Goal: Information Seeking & Learning: Check status

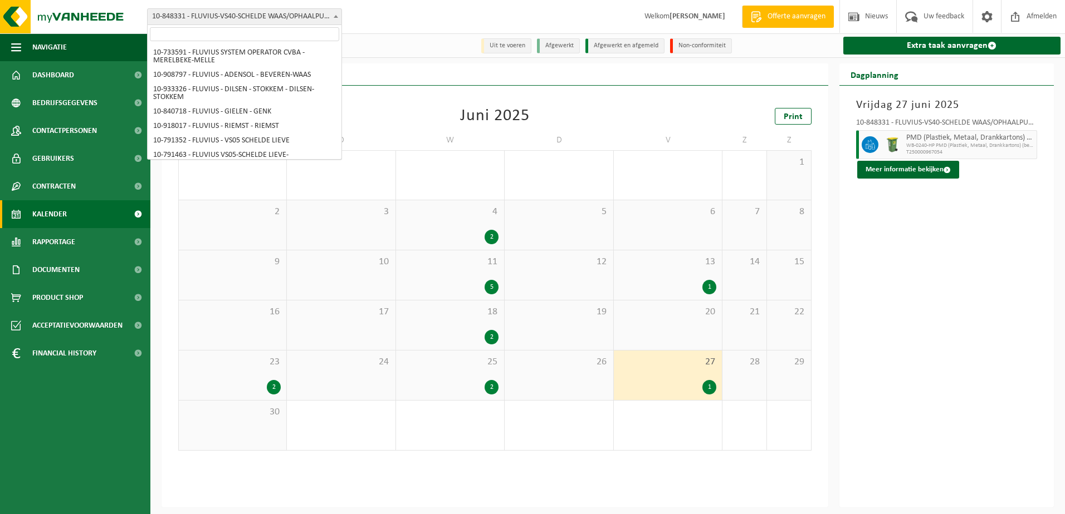
click at [337, 16] on b at bounding box center [336, 16] width 4 height 3
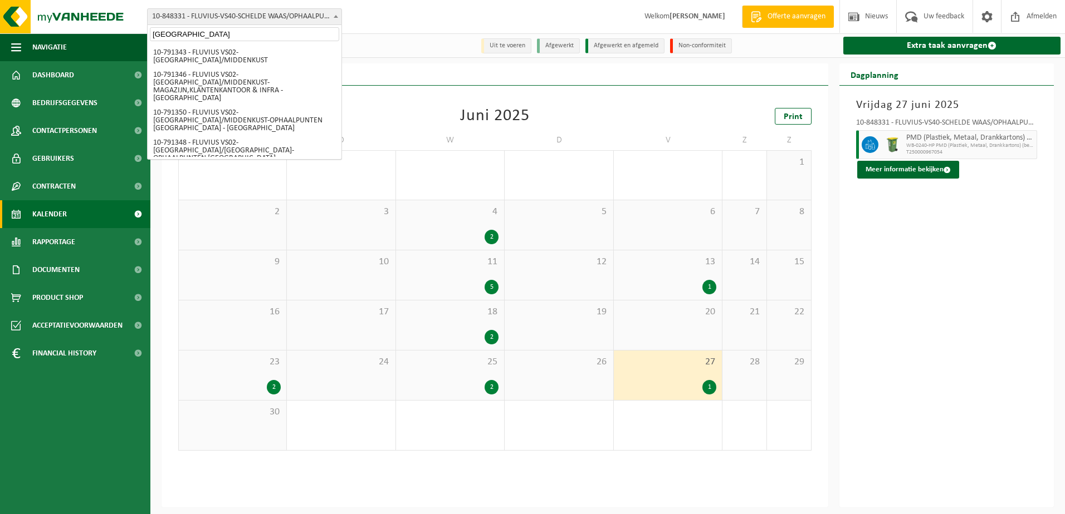
type input "brugge"
select select "156804"
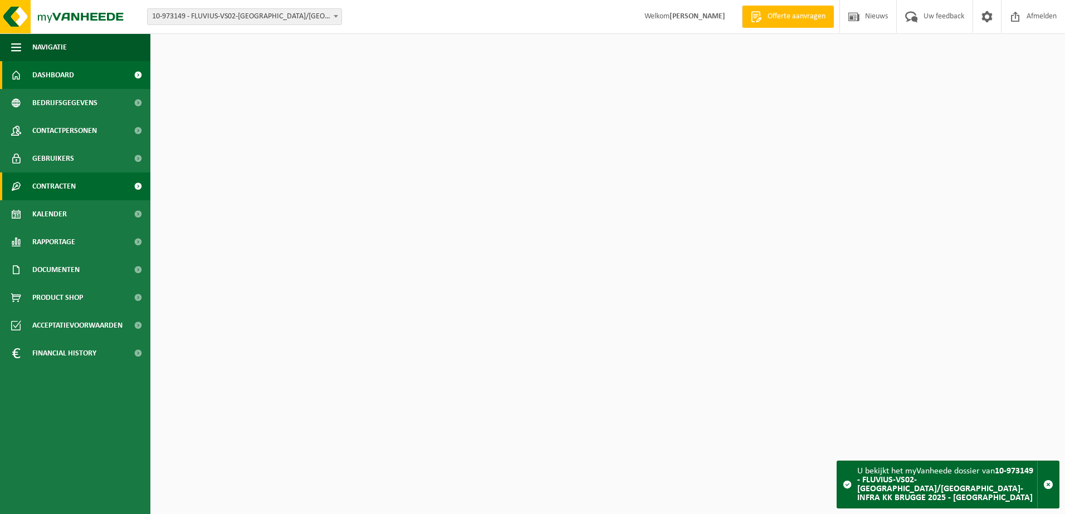
drag, startPoint x: 0, startPoint y: 0, endPoint x: 57, endPoint y: 189, distance: 197.1
click at [57, 189] on span "Contracten" at bounding box center [53, 187] width 43 height 28
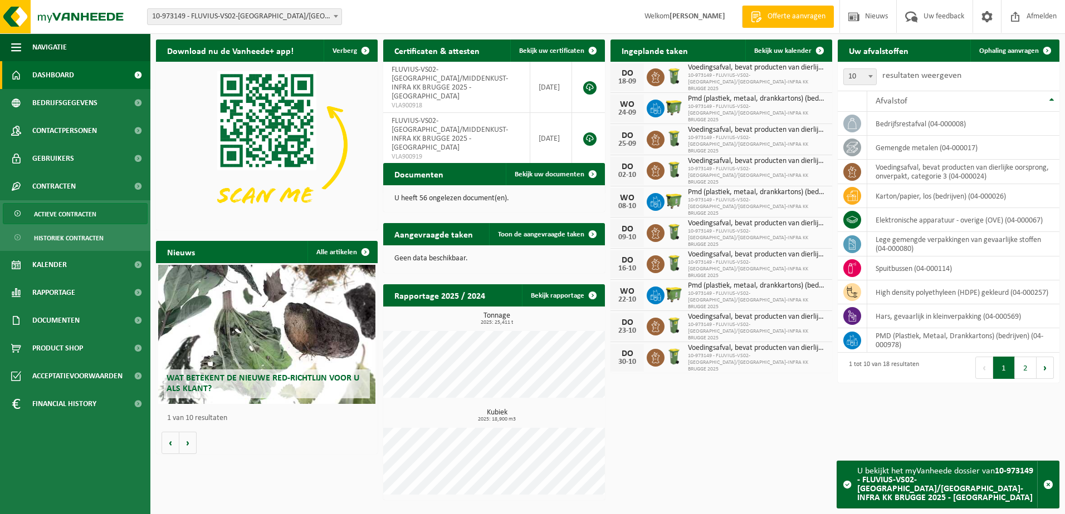
click at [57, 209] on span "Actieve contracten" at bounding box center [65, 214] width 62 height 21
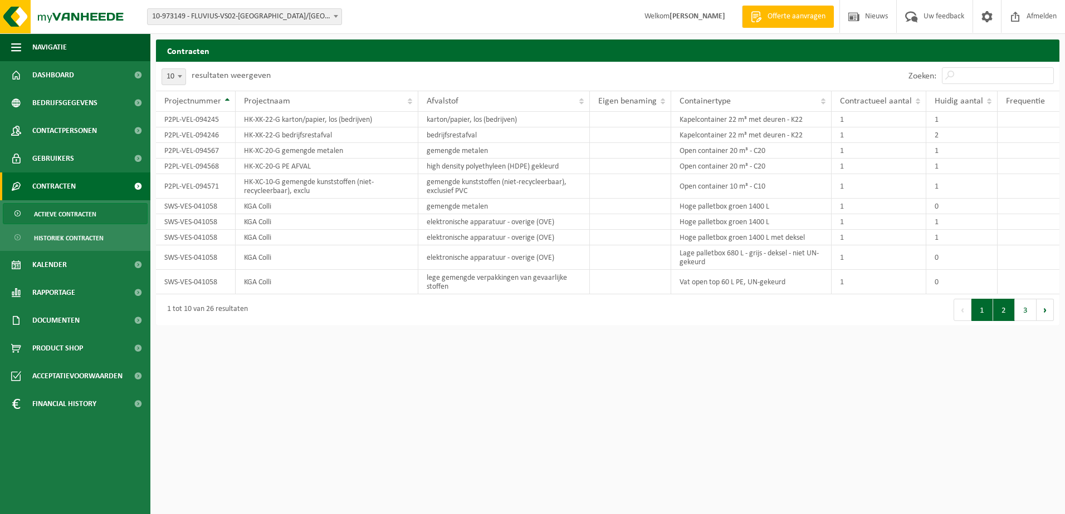
click at [1003, 314] on button "2" at bounding box center [1004, 310] width 22 height 22
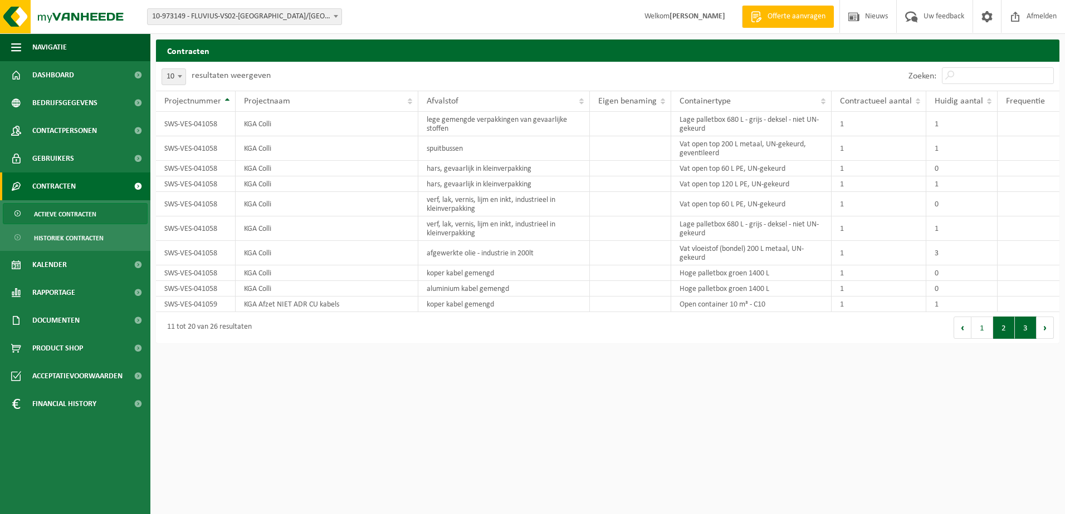
click at [1023, 325] on button "3" at bounding box center [1025, 328] width 22 height 22
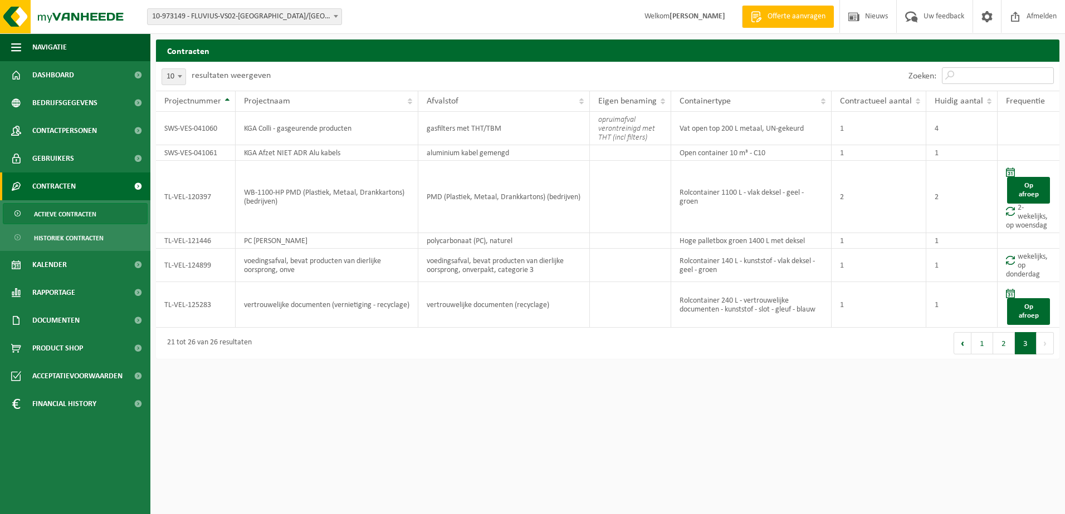
click at [983, 77] on input "Zoeken:" at bounding box center [998, 75] width 112 height 17
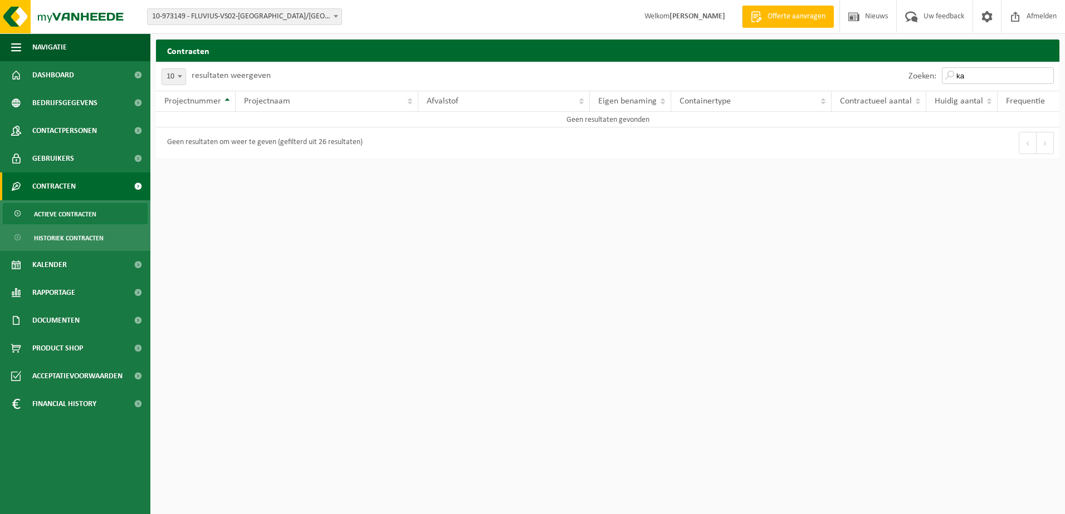
type input "k"
type input "a"
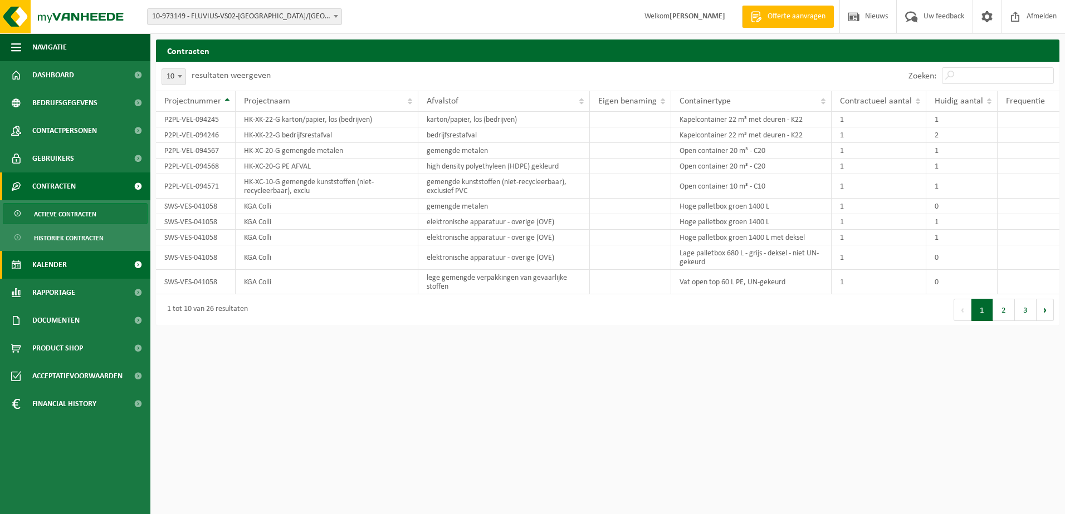
click at [89, 266] on link "Kalender" at bounding box center [75, 265] width 150 height 28
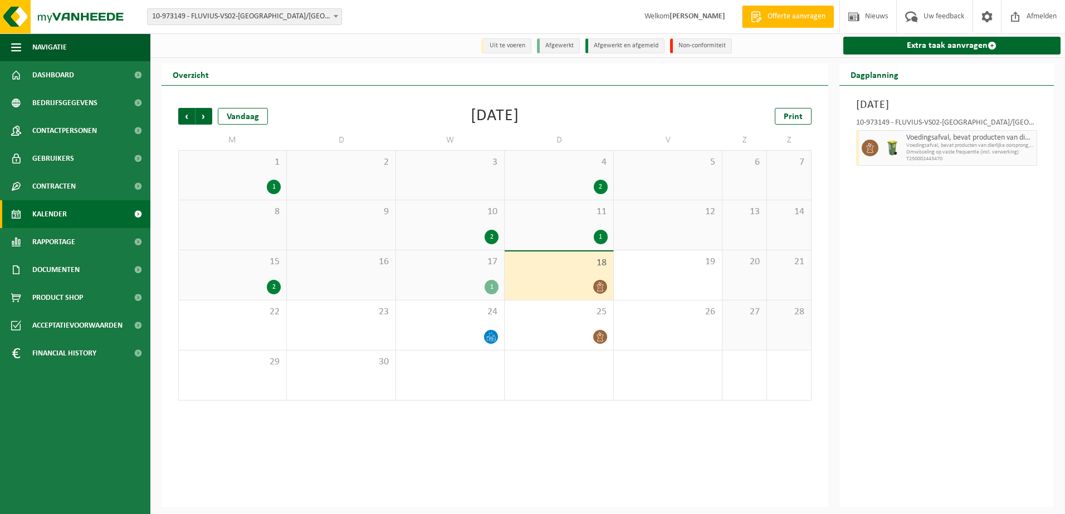
click at [459, 277] on div "17 1" at bounding box center [450, 276] width 108 height 50
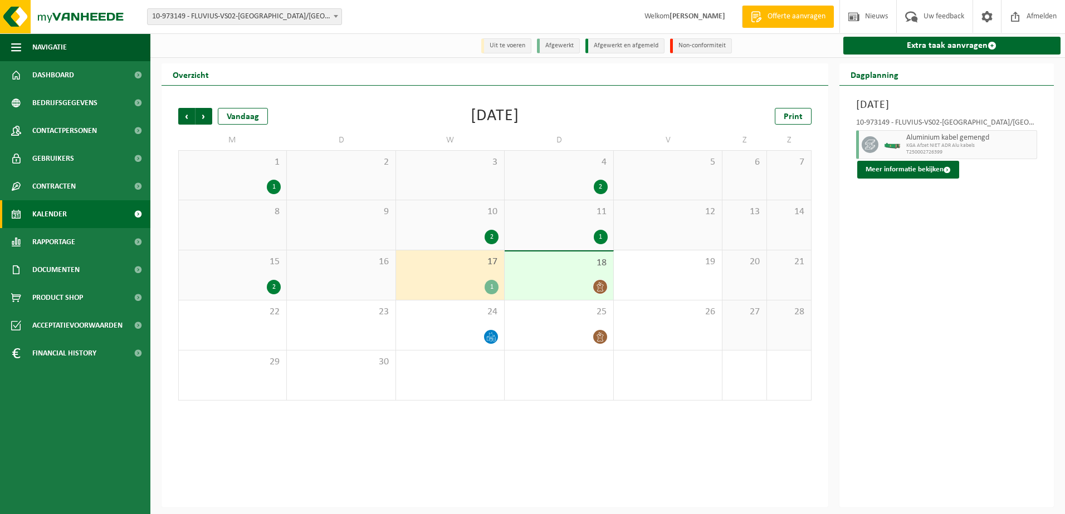
click at [462, 228] on div "10 2" at bounding box center [450, 225] width 108 height 50
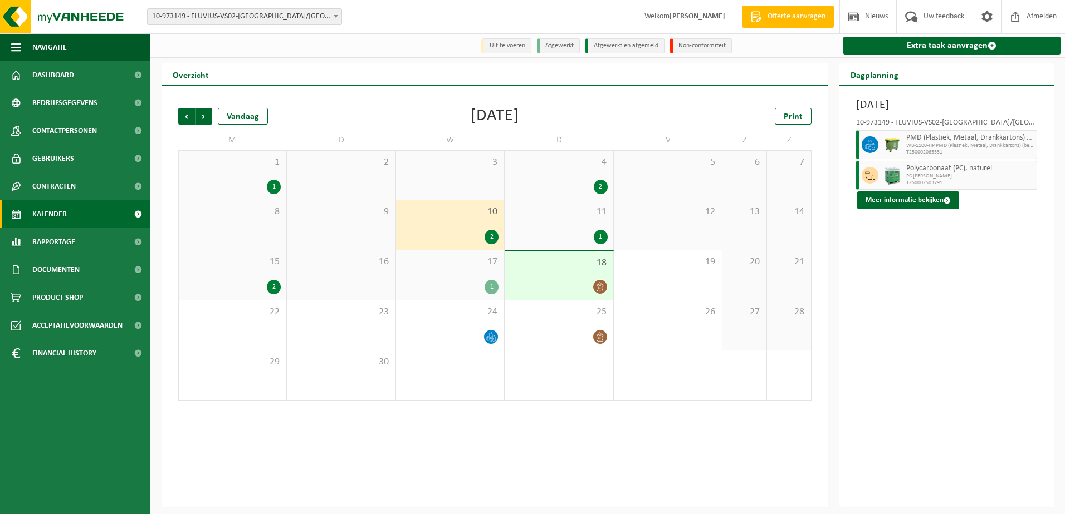
click at [582, 163] on span "4" at bounding box center [558, 162] width 97 height 12
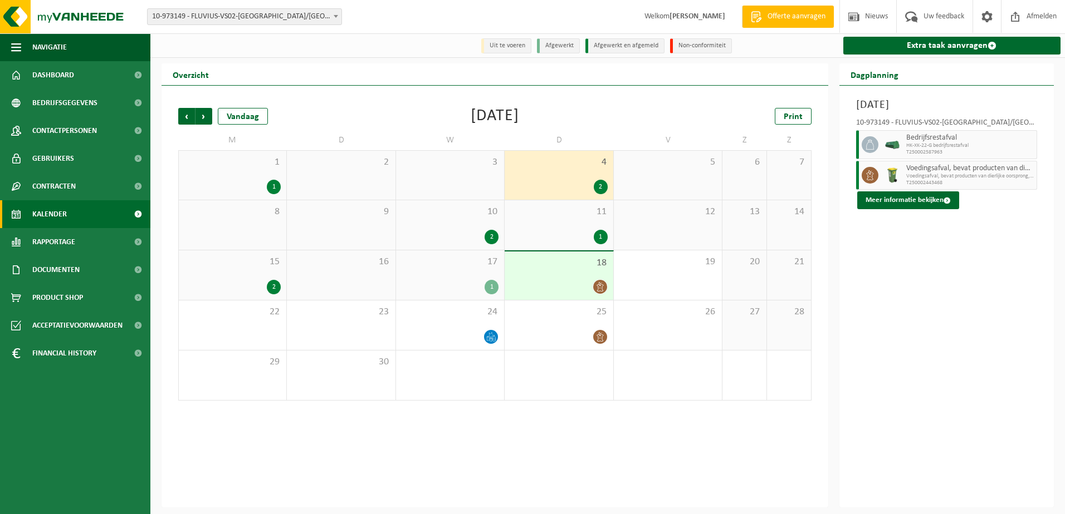
click at [579, 209] on span "11" at bounding box center [558, 212] width 97 height 12
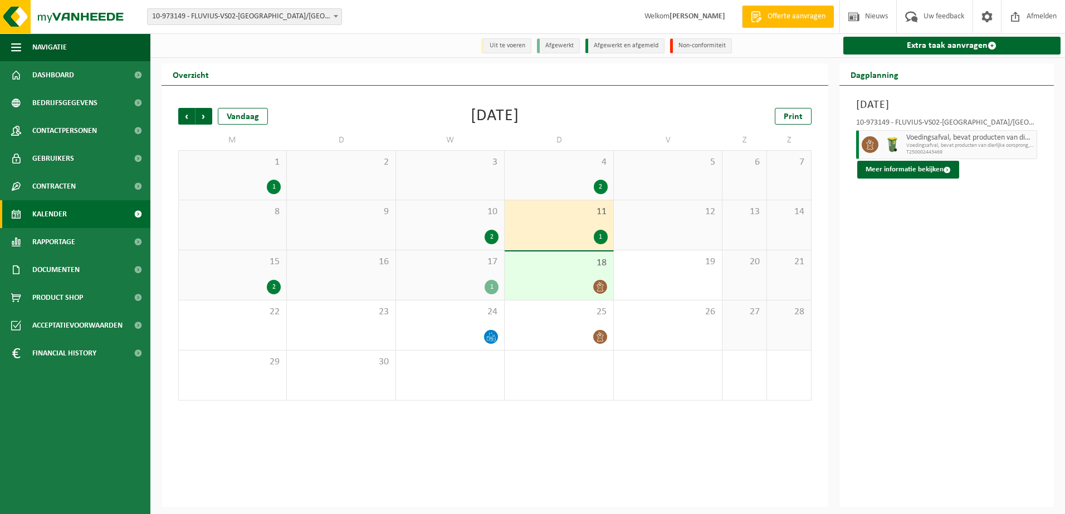
click at [267, 264] on span "15" at bounding box center [232, 262] width 96 height 12
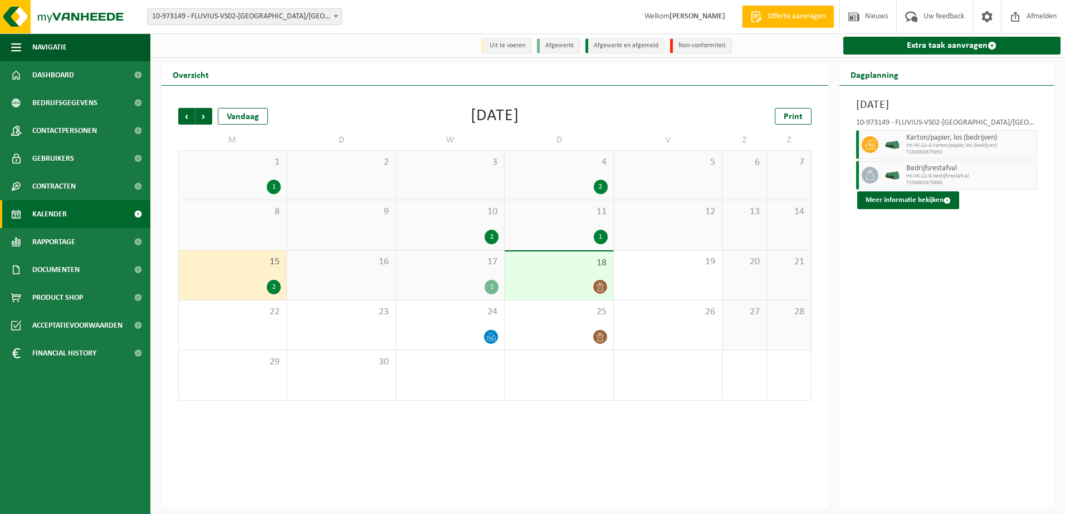
click at [252, 180] on div "1" at bounding box center [232, 187] width 96 height 14
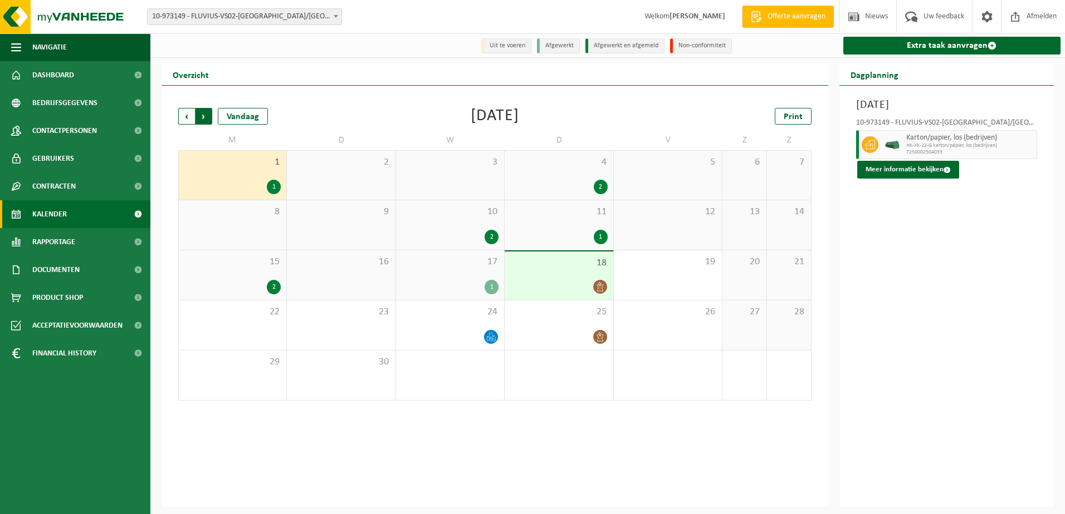
click at [188, 118] on span "Vorige" at bounding box center [186, 116] width 17 height 17
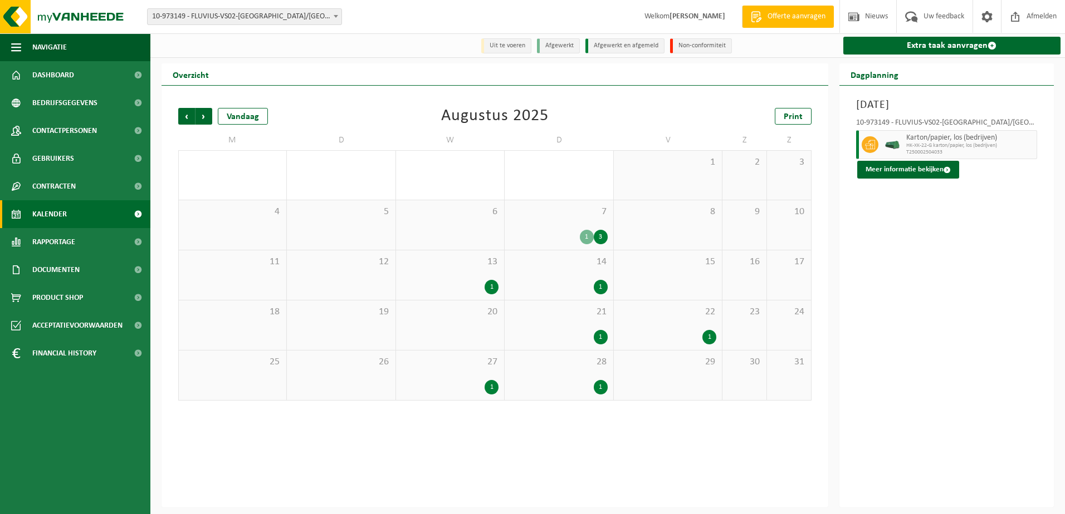
click at [538, 218] on span "7" at bounding box center [558, 212] width 97 height 12
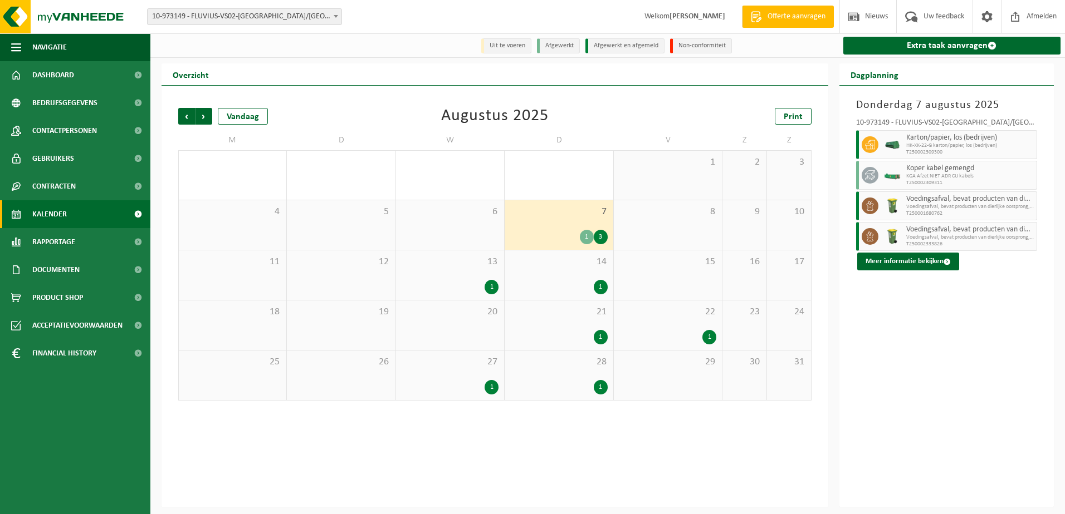
click at [327, 14] on span "10-973149 - FLUVIUS-VS02-[GEOGRAPHIC_DATA]/[GEOGRAPHIC_DATA]-INFRA KK BRUGGE 20…" at bounding box center [245, 17] width 194 height 16
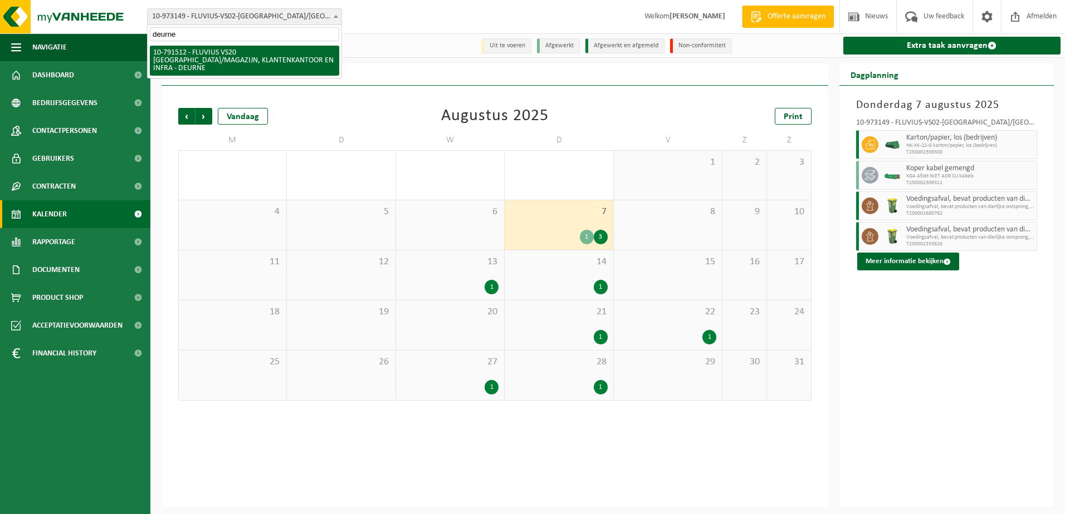
type input "deurne"
select select "30237"
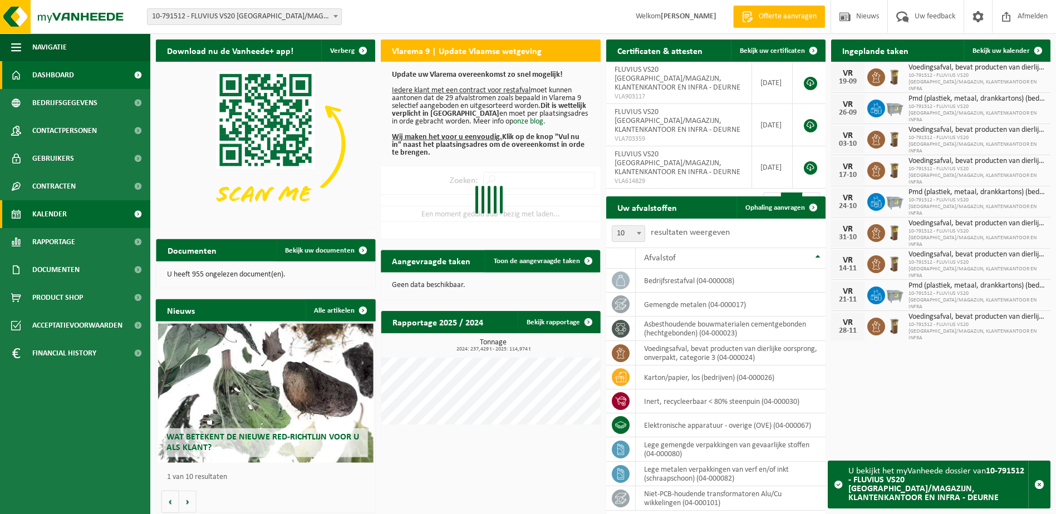
click at [74, 212] on link "Kalender" at bounding box center [75, 214] width 150 height 28
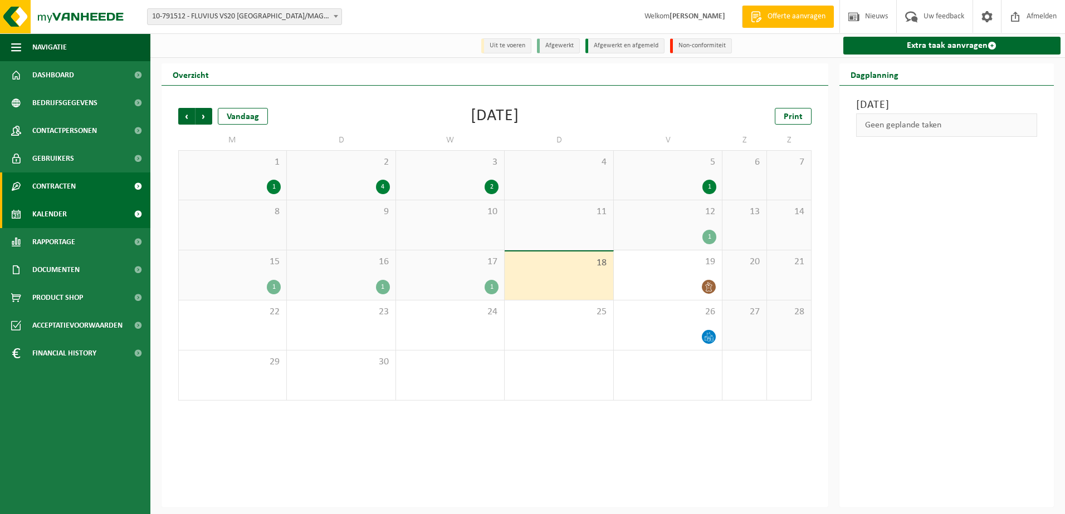
click at [62, 186] on span "Contracten" at bounding box center [53, 187] width 43 height 28
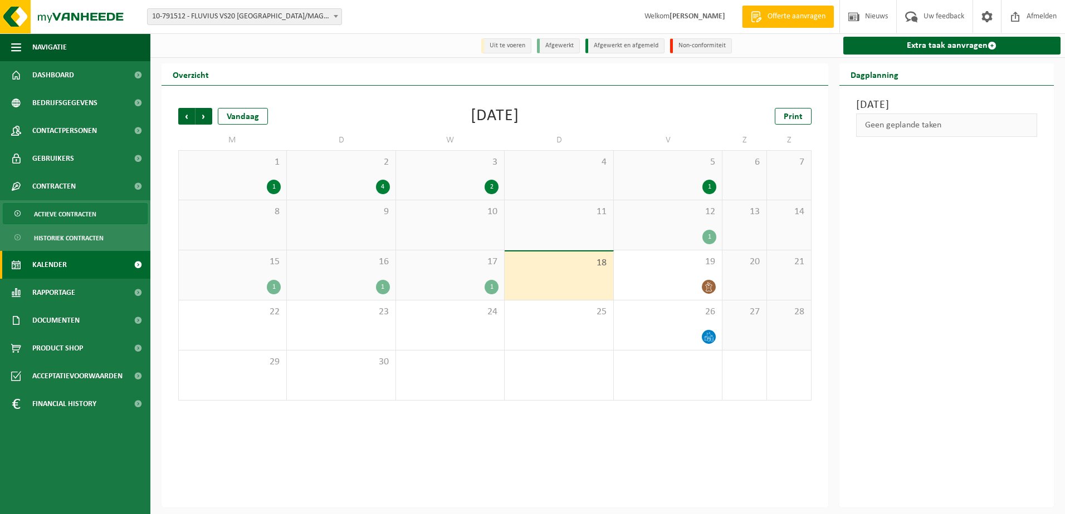
click at [63, 214] on span "Actieve contracten" at bounding box center [65, 214] width 62 height 21
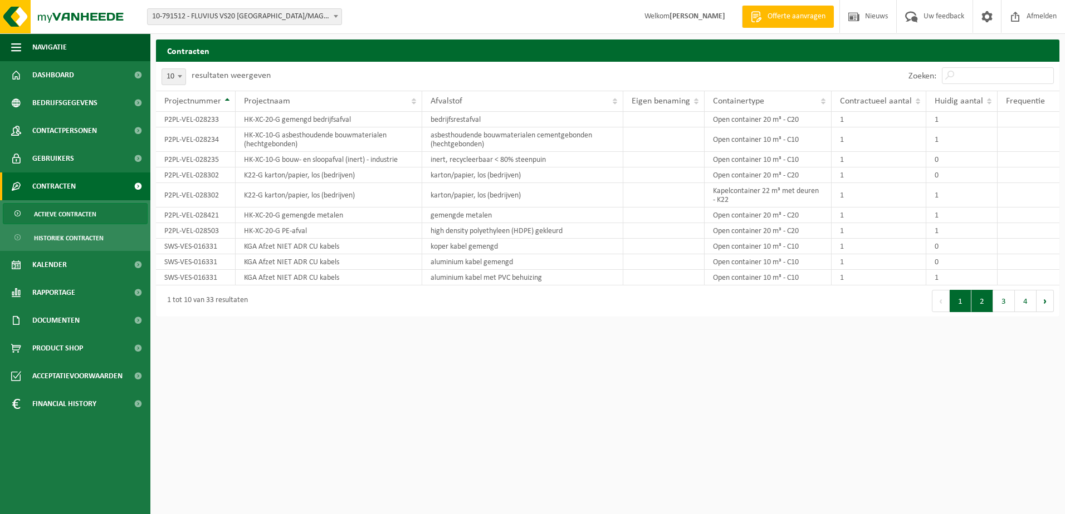
click at [981, 298] on button "2" at bounding box center [982, 301] width 22 height 22
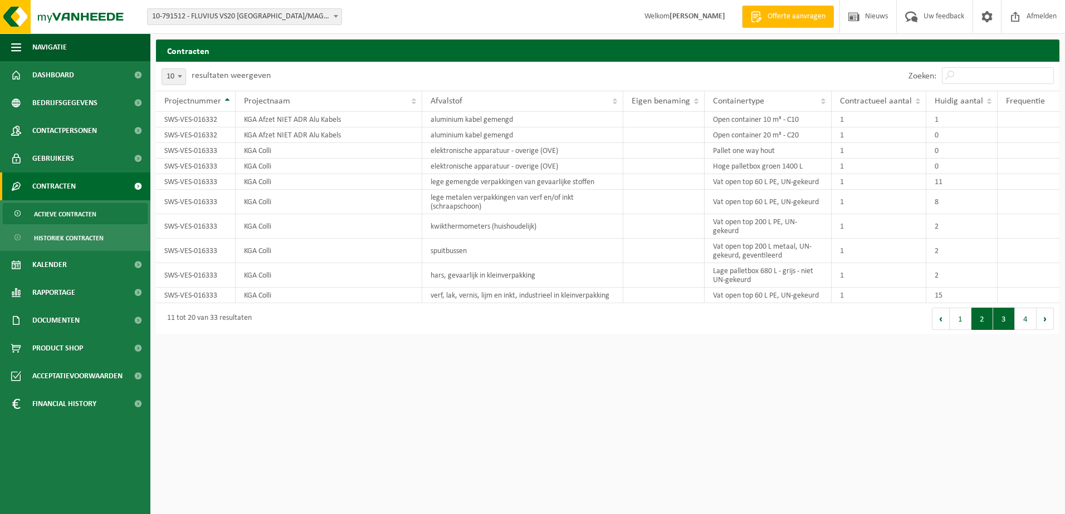
click at [1001, 317] on button "3" at bounding box center [1004, 319] width 22 height 22
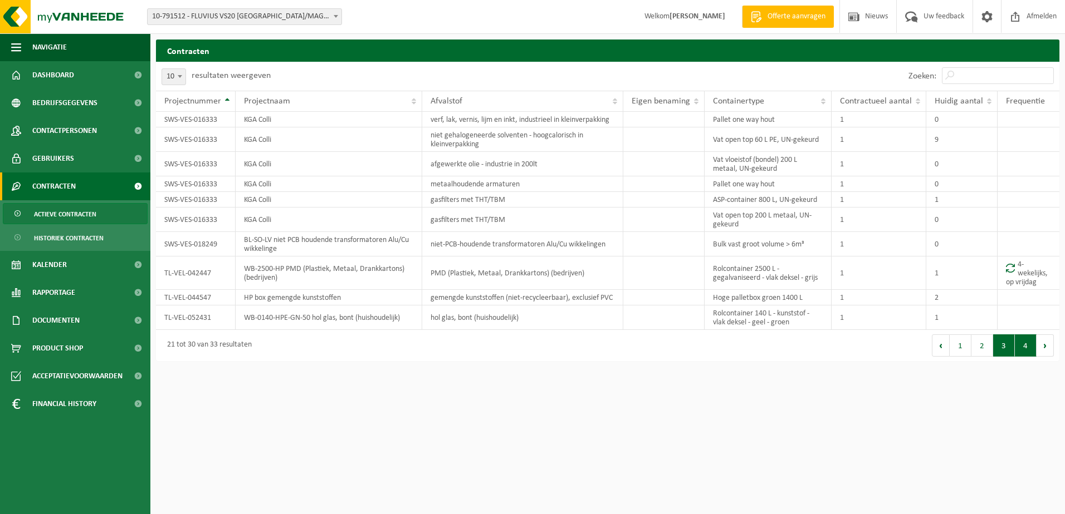
click at [1030, 344] on button "4" at bounding box center [1025, 346] width 22 height 22
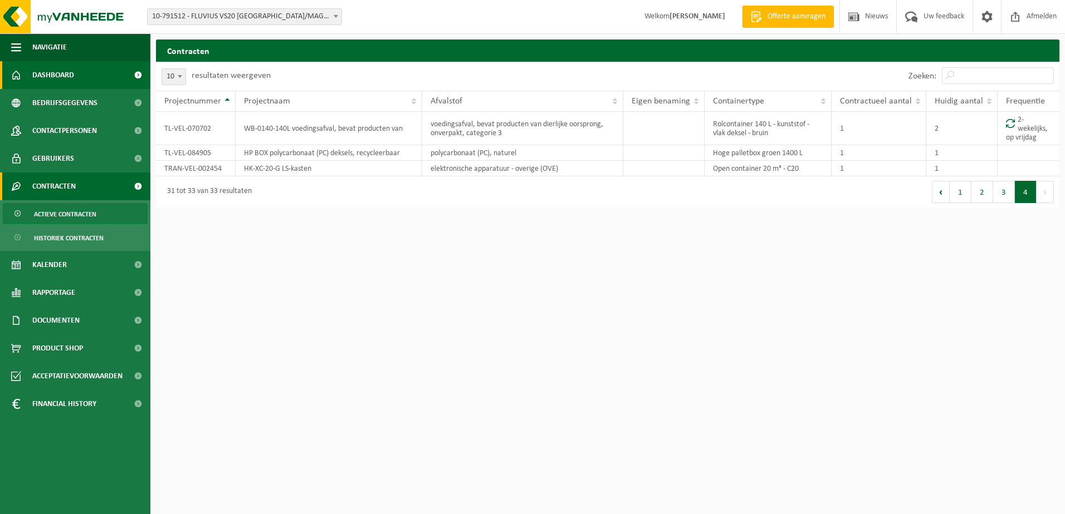
click at [61, 76] on span "Dashboard" at bounding box center [53, 75] width 42 height 28
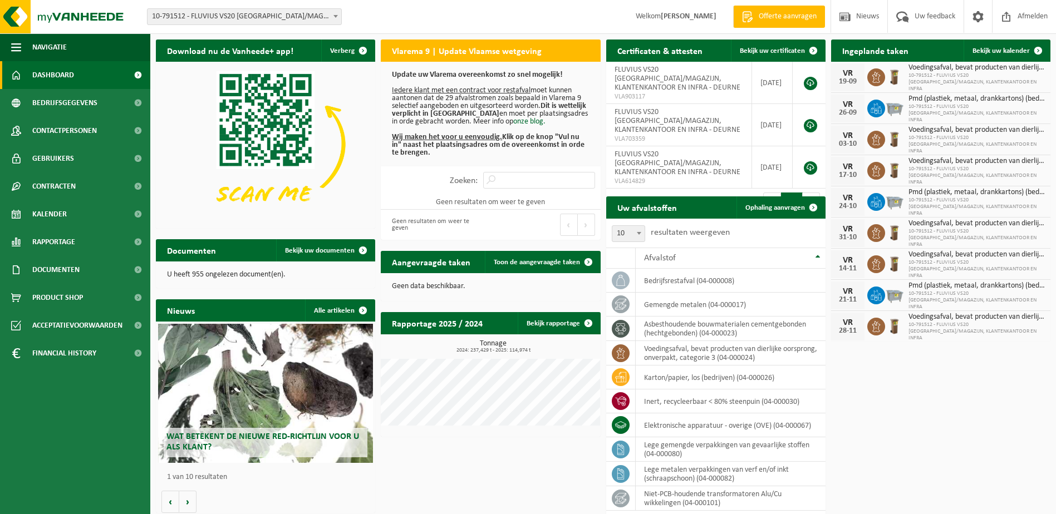
click at [326, 8] on span "10-791512 - FLUVIUS VS20 [GEOGRAPHIC_DATA]/MAGAZIJN, KLANTENKANTOOR EN INFRA - …" at bounding box center [244, 16] width 195 height 17
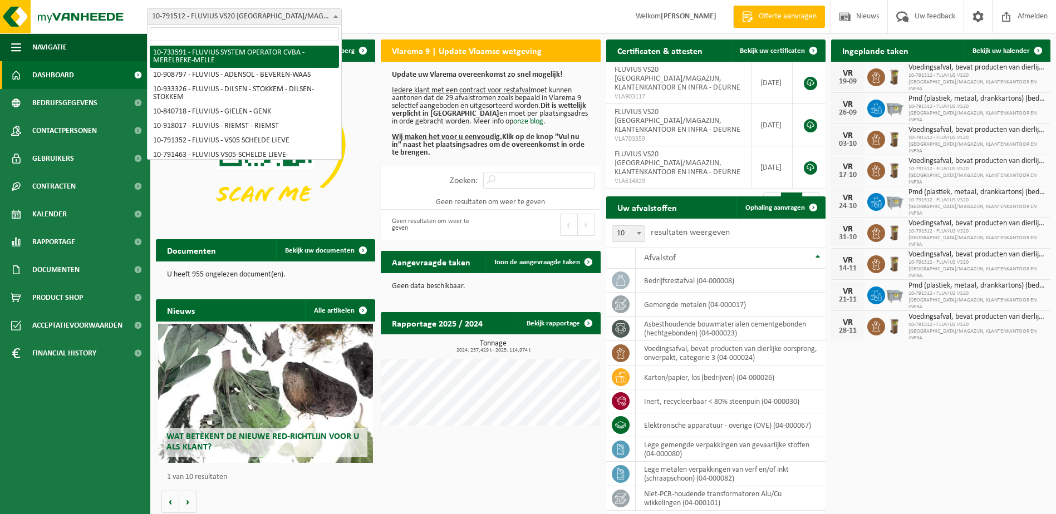
select select "20098"
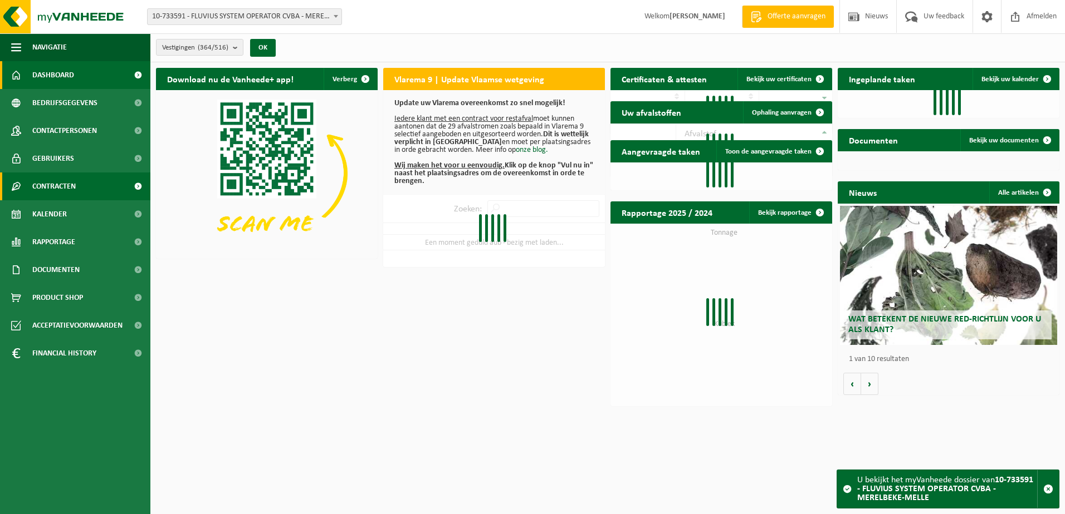
click at [61, 185] on span "Contracten" at bounding box center [53, 187] width 43 height 28
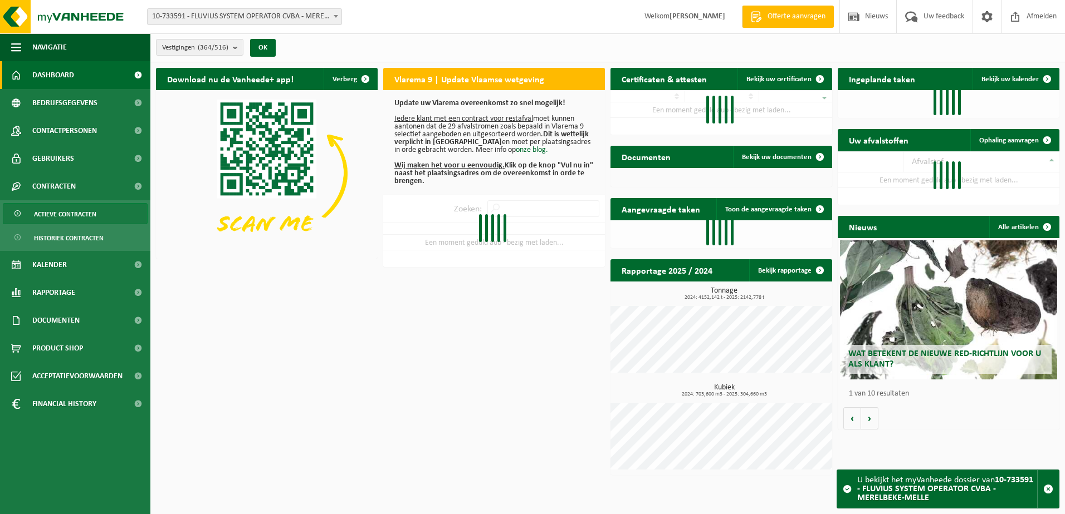
click at [67, 217] on span "Actieve contracten" at bounding box center [65, 214] width 62 height 21
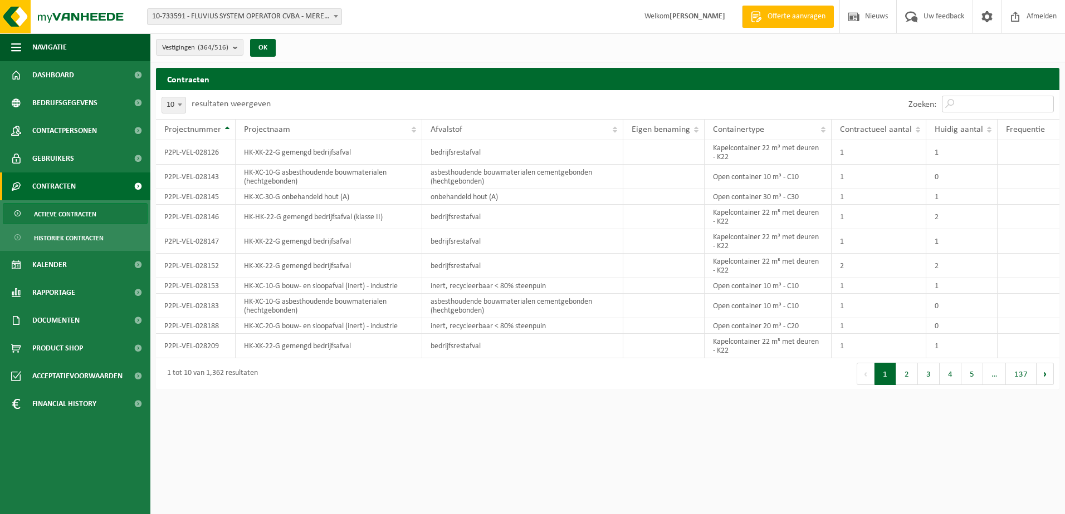
click at [976, 102] on input "Zoeken:" at bounding box center [998, 104] width 112 height 17
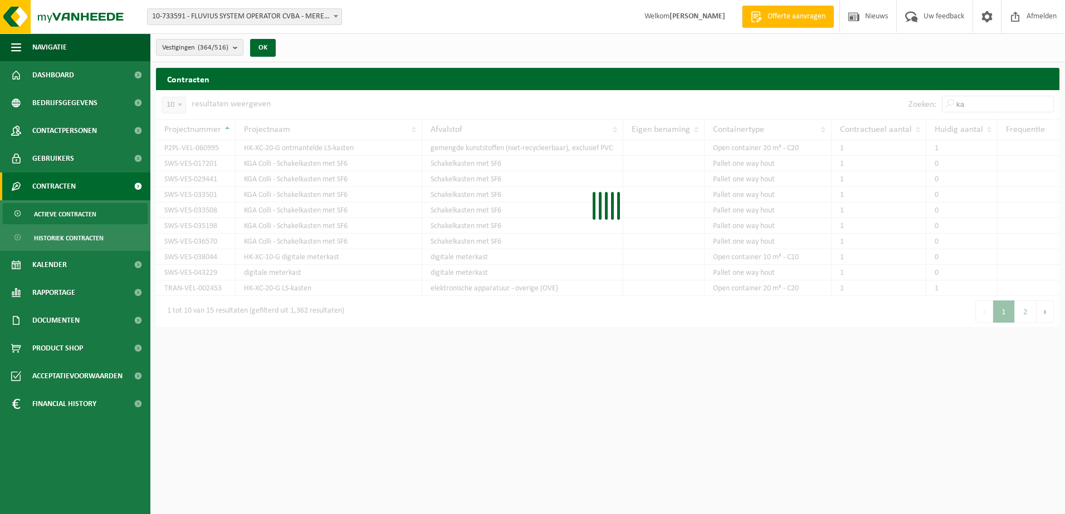
type input "k"
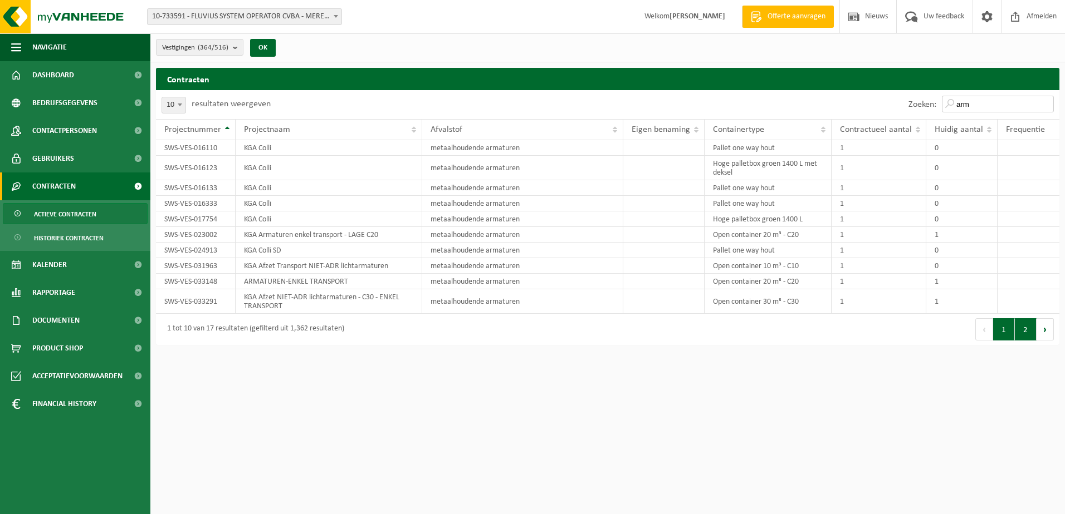
type input "arm"
click at [1026, 331] on button "2" at bounding box center [1025, 329] width 22 height 22
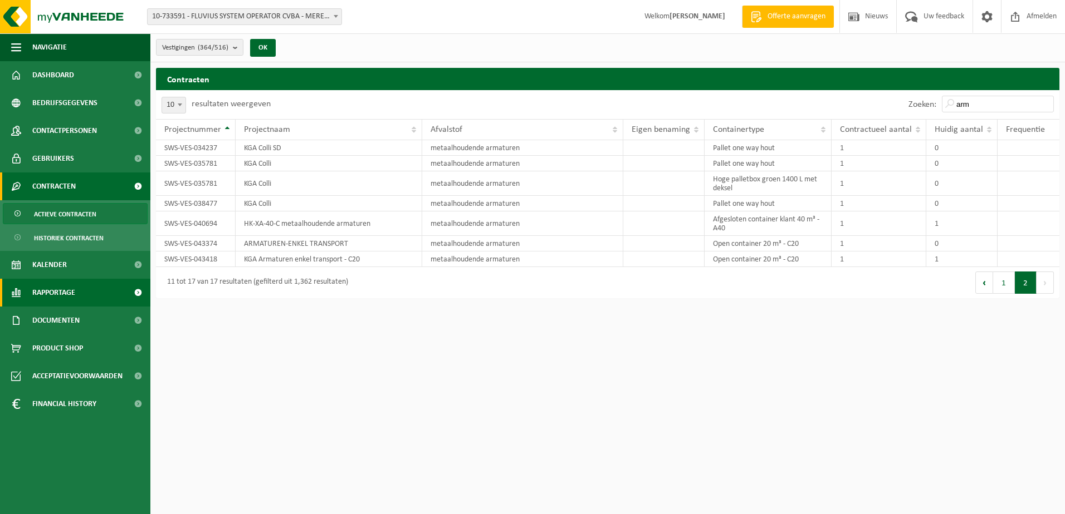
click at [50, 296] on span "Rapportage" at bounding box center [53, 293] width 43 height 28
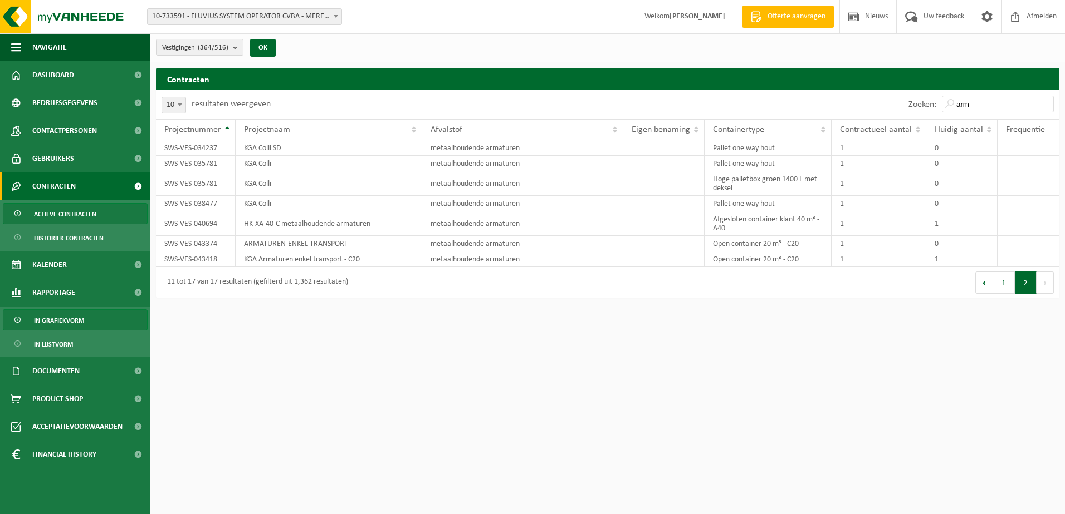
click at [52, 313] on span "In grafiekvorm" at bounding box center [59, 320] width 50 height 21
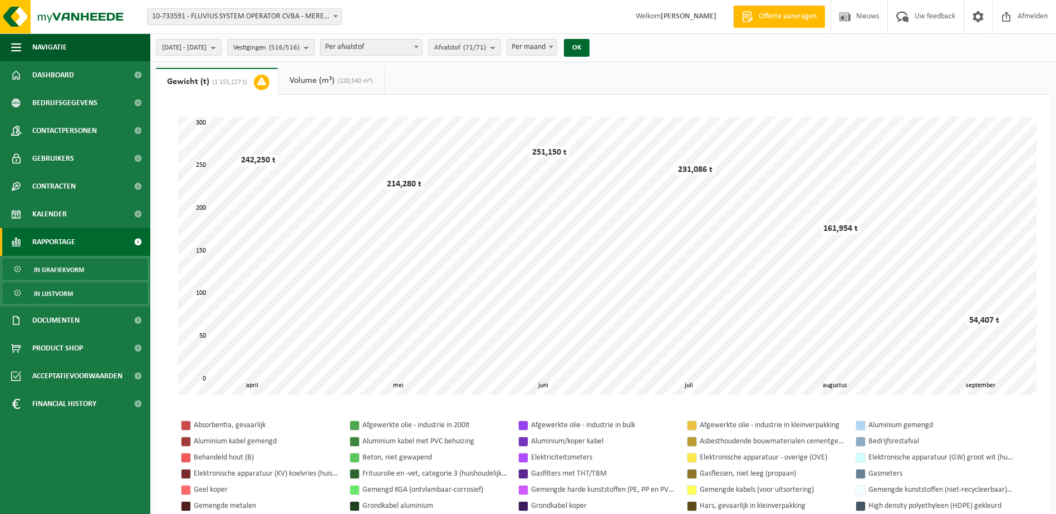
click at [58, 300] on span "In lijstvorm" at bounding box center [53, 293] width 39 height 21
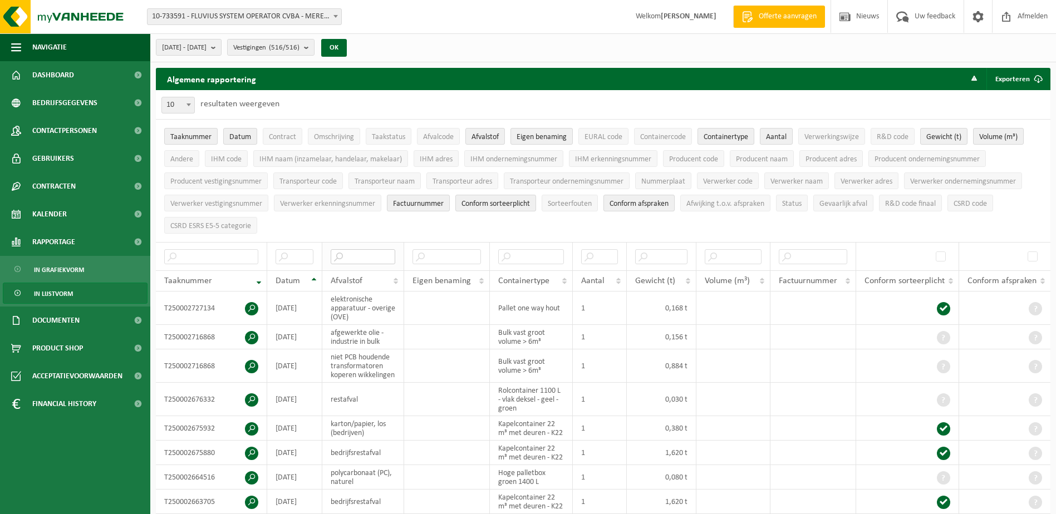
click at [367, 250] on input "text" at bounding box center [363, 256] width 65 height 15
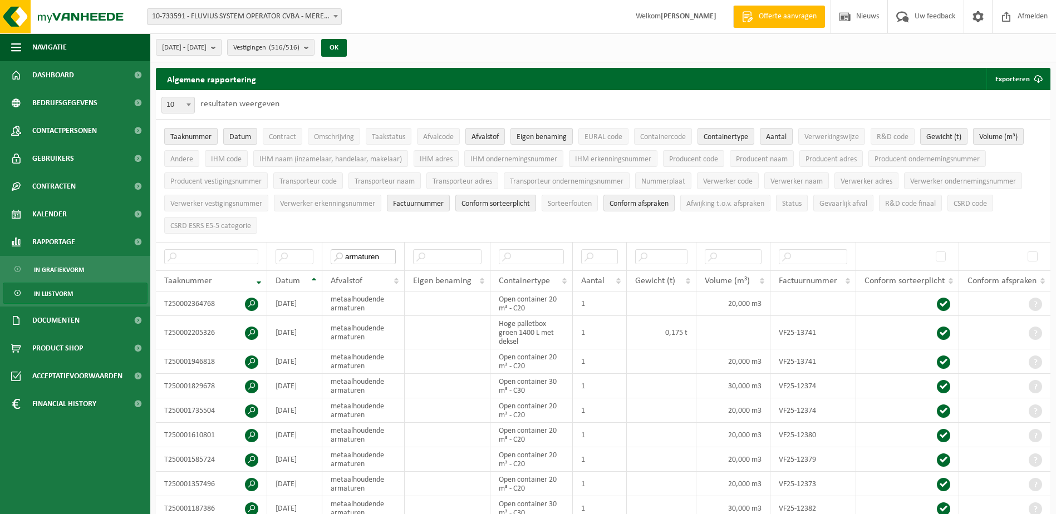
type input "armaturen"
